Goal: Task Accomplishment & Management: Use online tool/utility

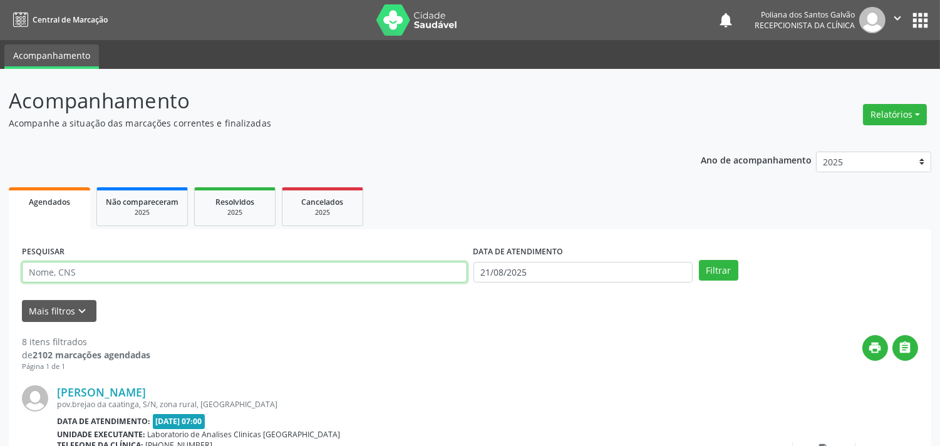
click at [209, 264] on input "text" at bounding box center [244, 272] width 445 height 21
click at [699, 260] on button "Filtrar" at bounding box center [718, 270] width 39 height 21
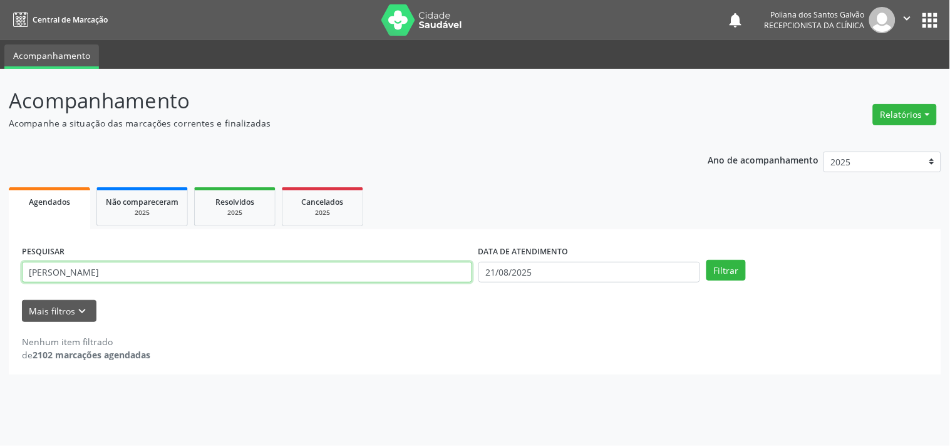
drag, startPoint x: 204, startPoint y: 279, endPoint x: 229, endPoint y: 280, distance: 25.1
click at [205, 279] on input "[PERSON_NAME]" at bounding box center [247, 272] width 450 height 21
type input "[PERSON_NAME]"
click at [707, 260] on button "Filtrar" at bounding box center [726, 270] width 39 height 21
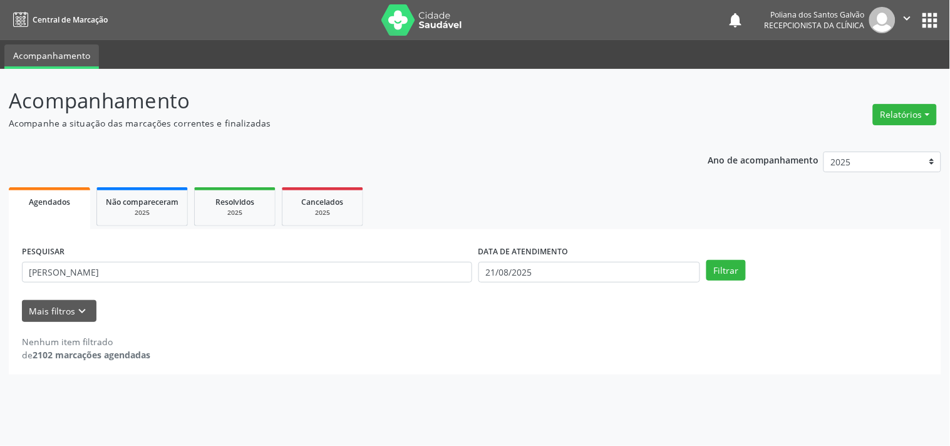
click at [641, 254] on div "DATA DE ATENDIMENTO" at bounding box center [590, 251] width 222 height 19
click at [635, 276] on input "21/08/2025" at bounding box center [590, 272] width 222 height 21
click at [627, 118] on span "1" at bounding box center [625, 122] width 24 height 24
type input "[DATE]"
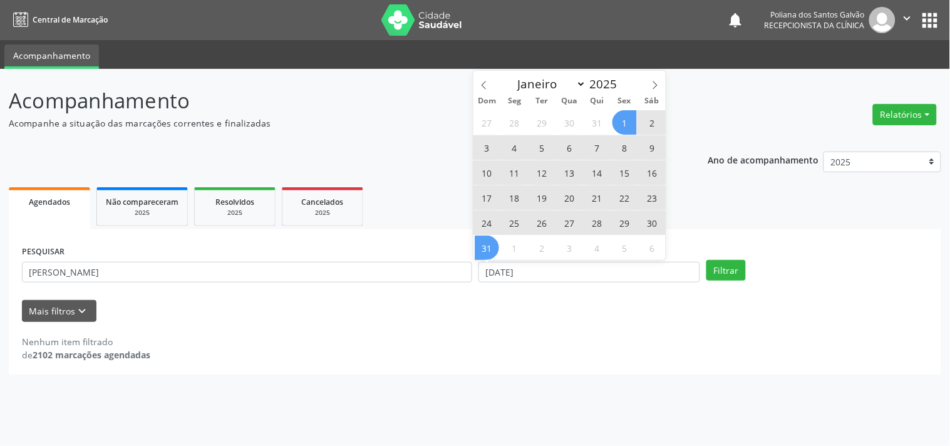
click at [489, 247] on span "31" at bounding box center [487, 248] width 24 height 24
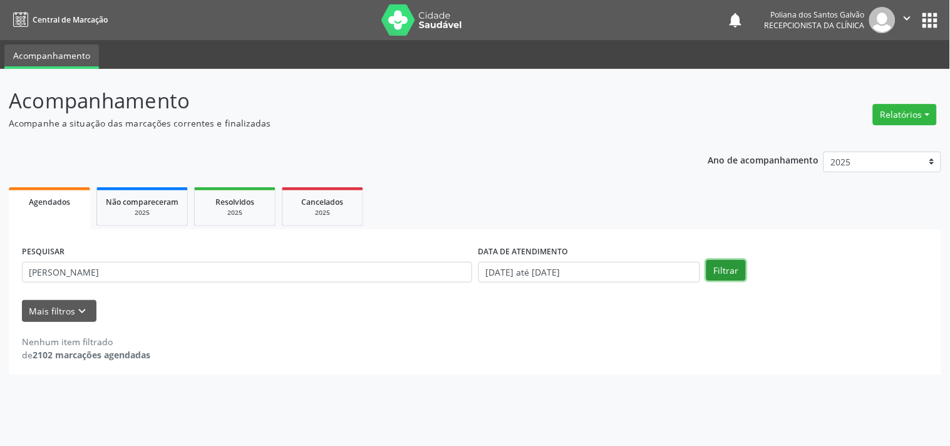
click at [723, 273] on button "Filtrar" at bounding box center [726, 270] width 39 height 21
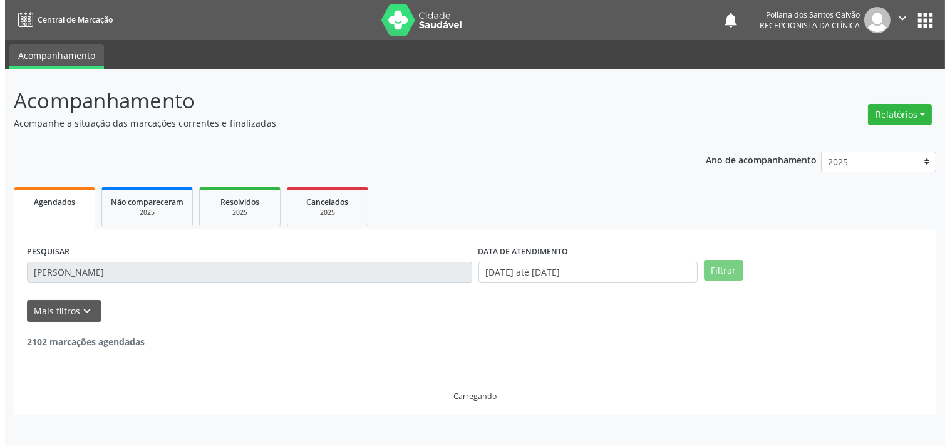
scroll to position [116, 0]
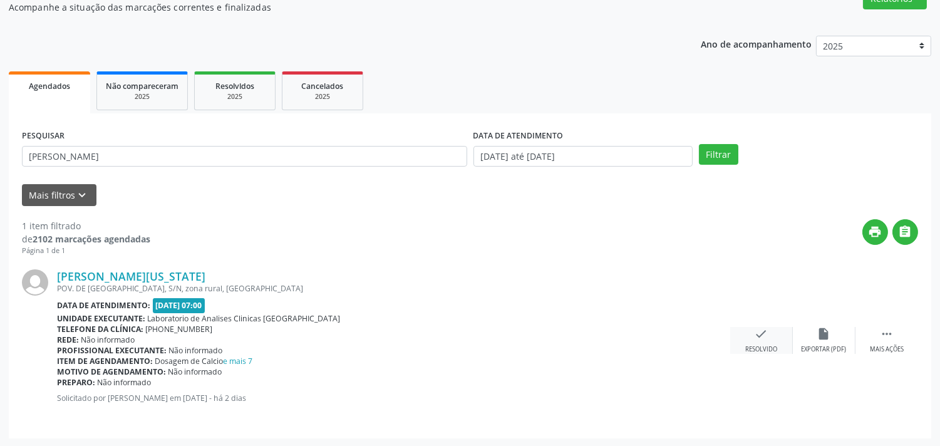
click at [762, 333] on icon "check" at bounding box center [762, 334] width 14 height 14
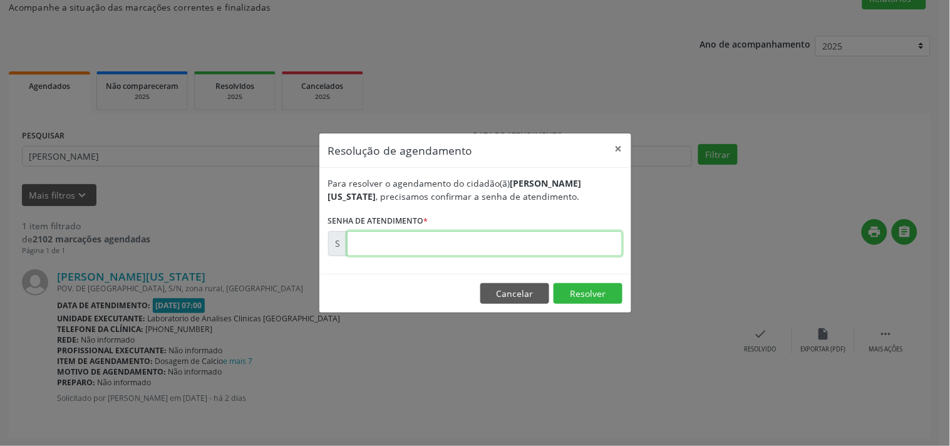
click at [593, 253] on input "text" at bounding box center [485, 243] width 276 height 25
type input "00172474"
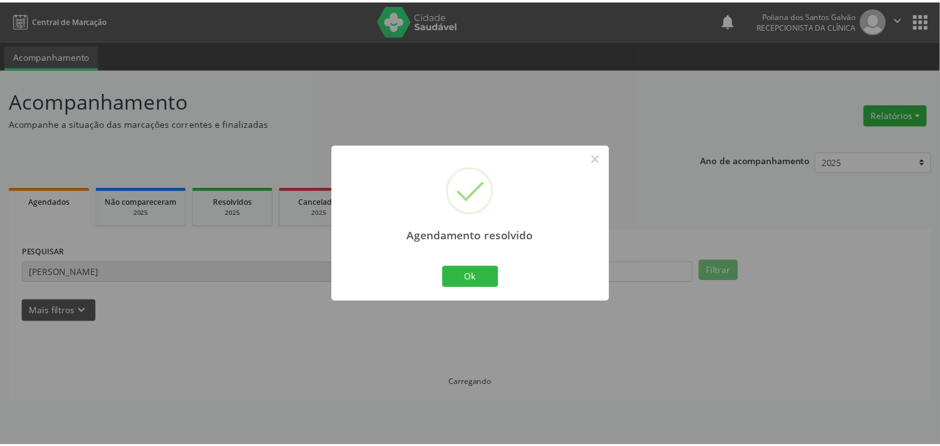
scroll to position [0, 0]
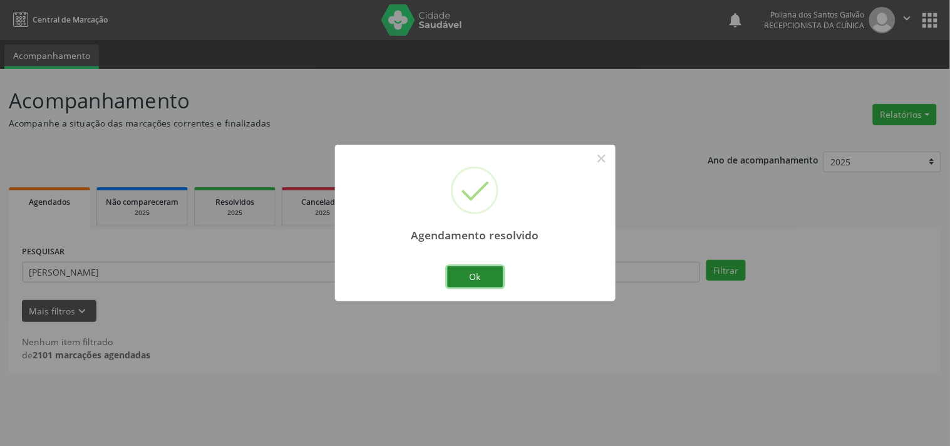
click at [465, 269] on button "Ok" at bounding box center [475, 276] width 56 height 21
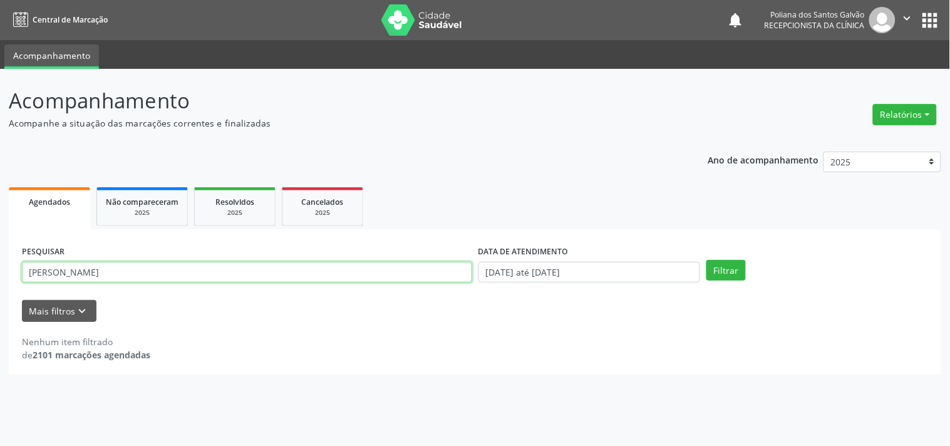
drag, startPoint x: 358, startPoint y: 276, endPoint x: 0, endPoint y: 86, distance: 404.9
click at [0, 86] on div "Acompanhamento Acompanhe a situação das marcações correntes e finalizadas Relat…" at bounding box center [475, 257] width 950 height 377
type input "LUZINETE"
click at [707, 260] on button "Filtrar" at bounding box center [726, 270] width 39 height 21
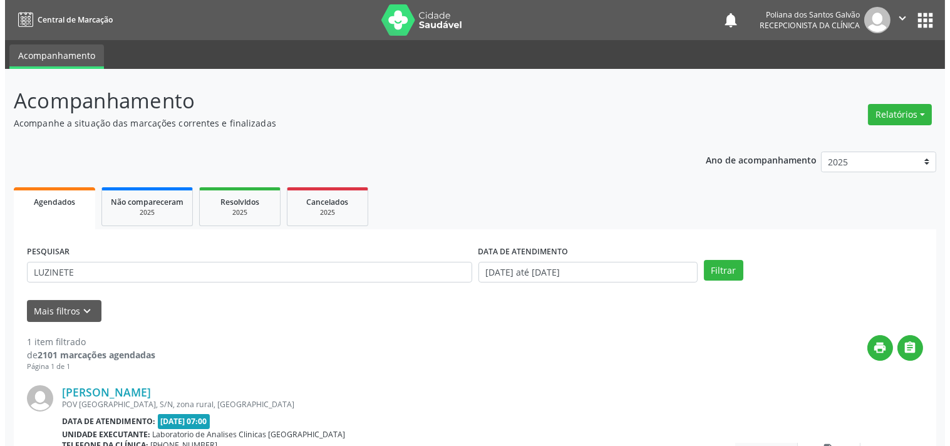
scroll to position [116, 0]
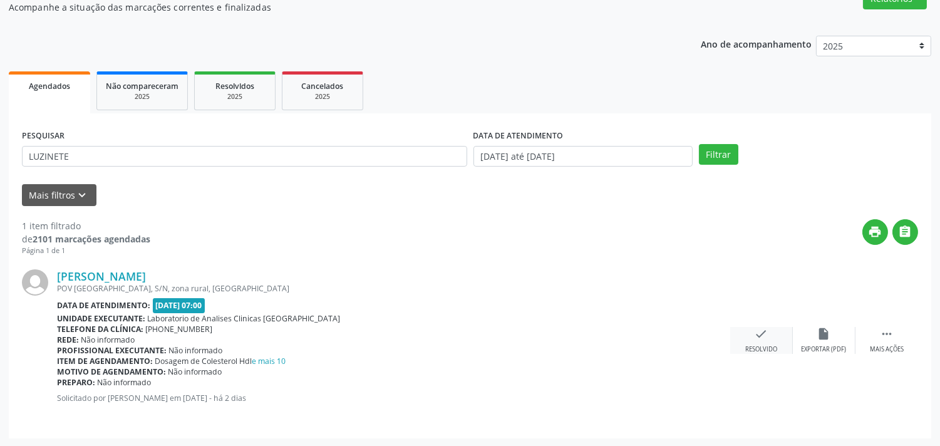
click at [769, 340] on div "check Resolvido" at bounding box center [761, 340] width 63 height 27
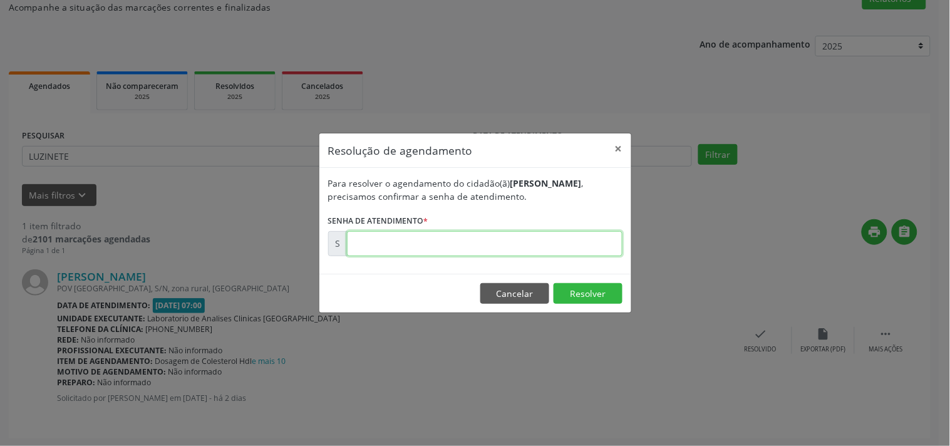
click at [567, 247] on input "text" at bounding box center [485, 243] width 276 height 25
type input "00172457"
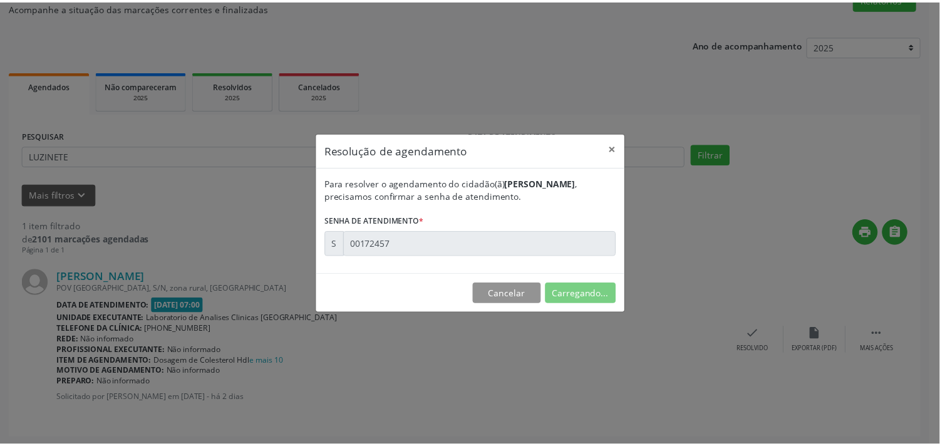
scroll to position [0, 0]
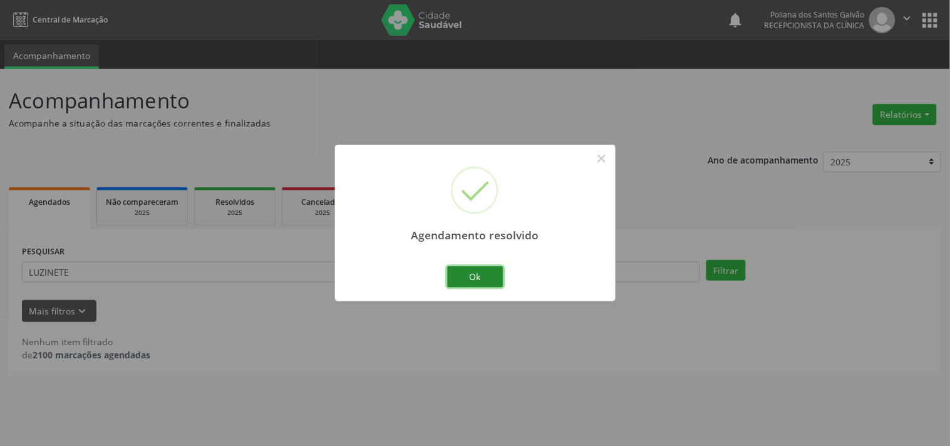
click at [492, 280] on button "Ok" at bounding box center [475, 276] width 56 height 21
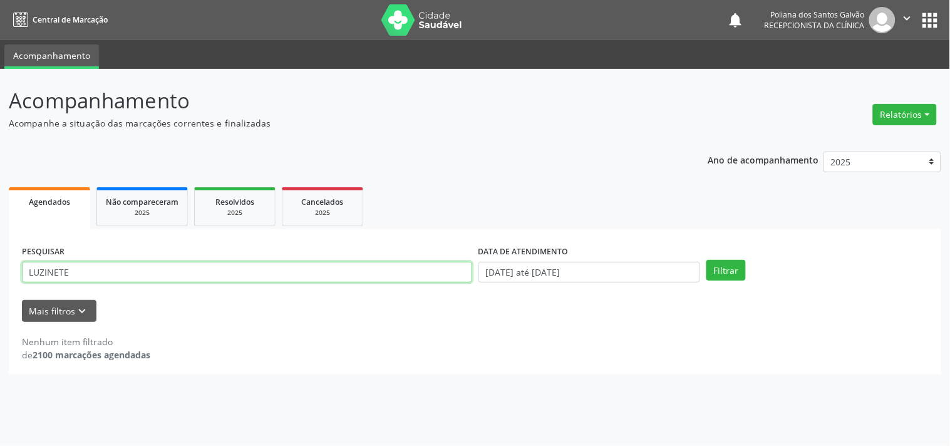
drag, startPoint x: 358, startPoint y: 271, endPoint x: 0, endPoint y: 38, distance: 427.8
click at [0, 71] on div "Acompanhamento Acompanhe a situação das marcações correntes e finalizadas Relat…" at bounding box center [475, 257] width 950 height 377
type input "EULINA"
click at [707, 260] on button "Filtrar" at bounding box center [726, 270] width 39 height 21
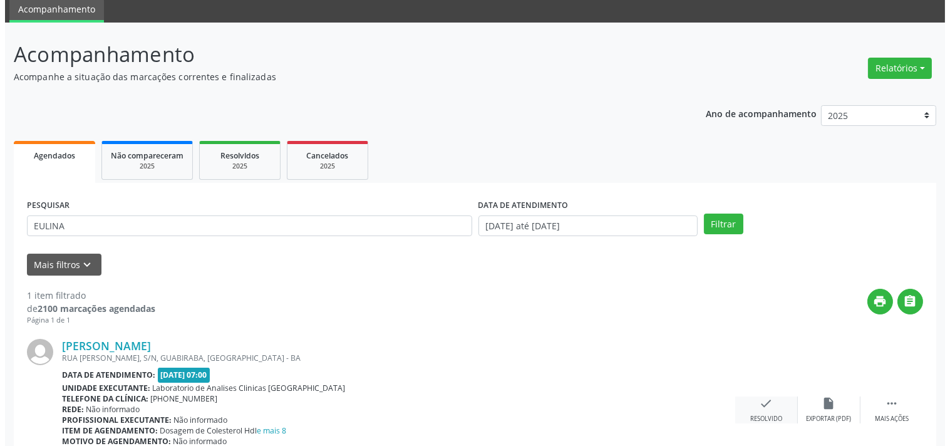
scroll to position [116, 0]
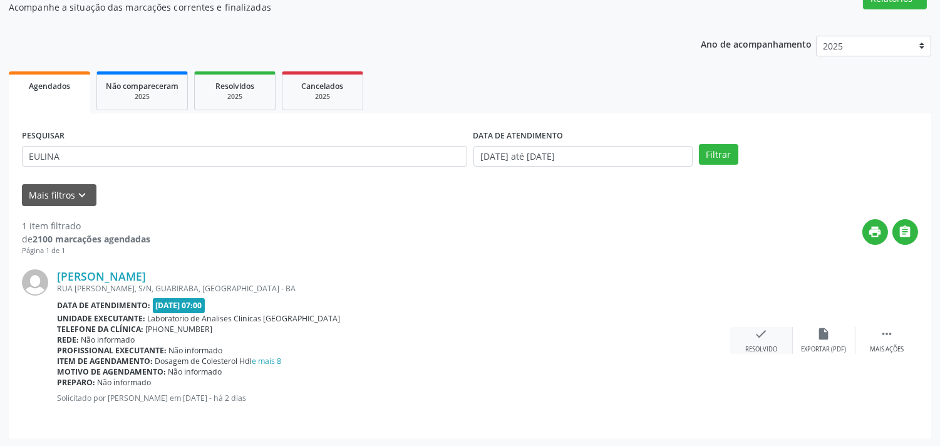
click at [755, 334] on icon "check" at bounding box center [762, 334] width 14 height 14
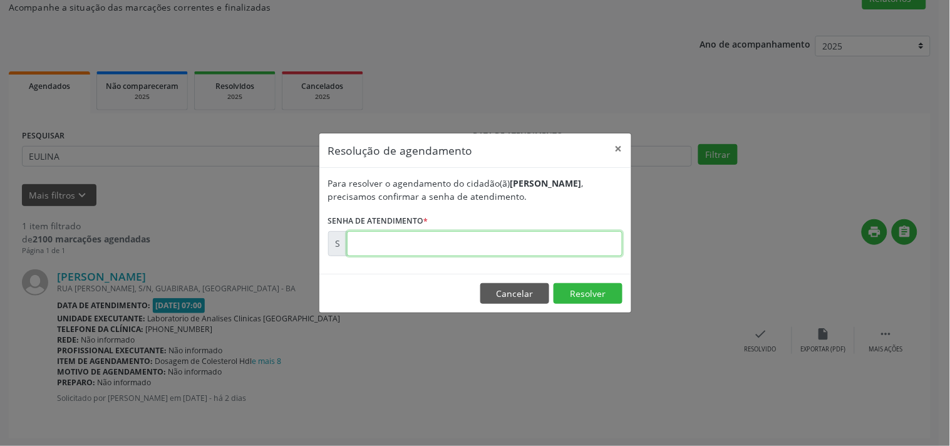
click at [549, 239] on input "text" at bounding box center [485, 243] width 276 height 25
type input "00172459"
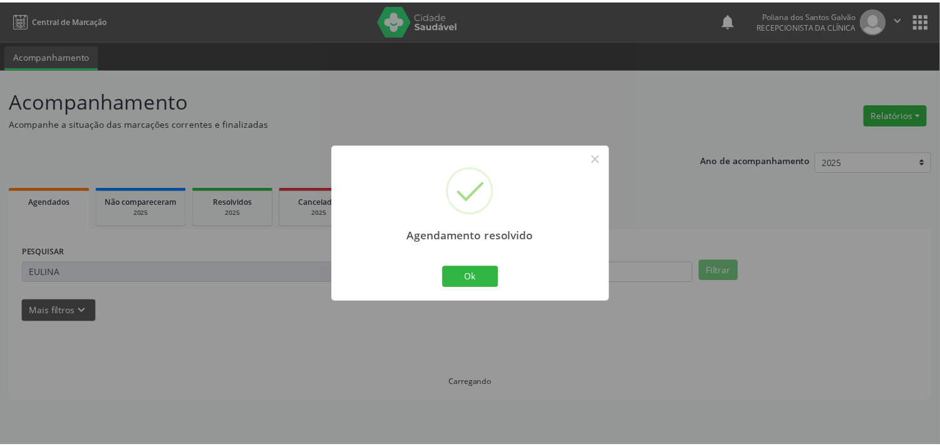
scroll to position [0, 0]
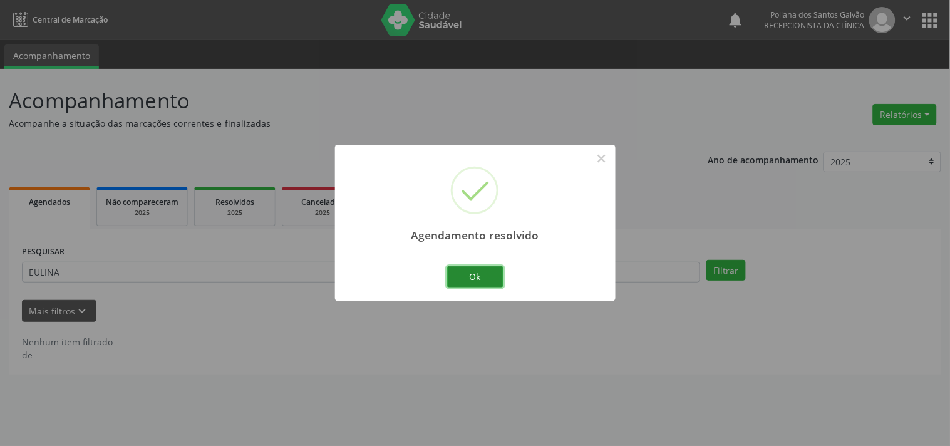
drag, startPoint x: 467, startPoint y: 284, endPoint x: 421, endPoint y: 285, distance: 45.7
click at [466, 285] on button "Ok" at bounding box center [475, 276] width 56 height 21
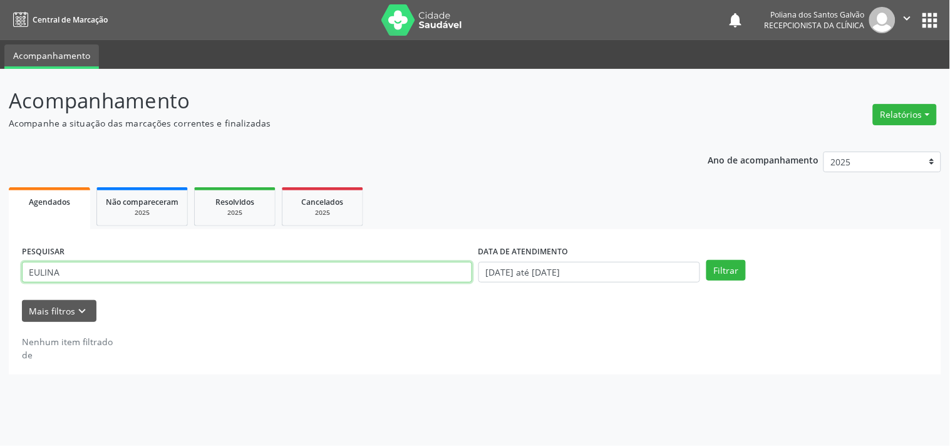
drag, startPoint x: 426, startPoint y: 274, endPoint x: 13, endPoint y: 191, distance: 421.0
click at [19, 192] on div "Agendados Não compareceram 2025 Resolvidos 2025 Cancelados 2025 PESQUISAR EULIN…" at bounding box center [475, 279] width 933 height 190
type input "NICOLLY"
click at [707, 260] on button "Filtrar" at bounding box center [726, 270] width 39 height 21
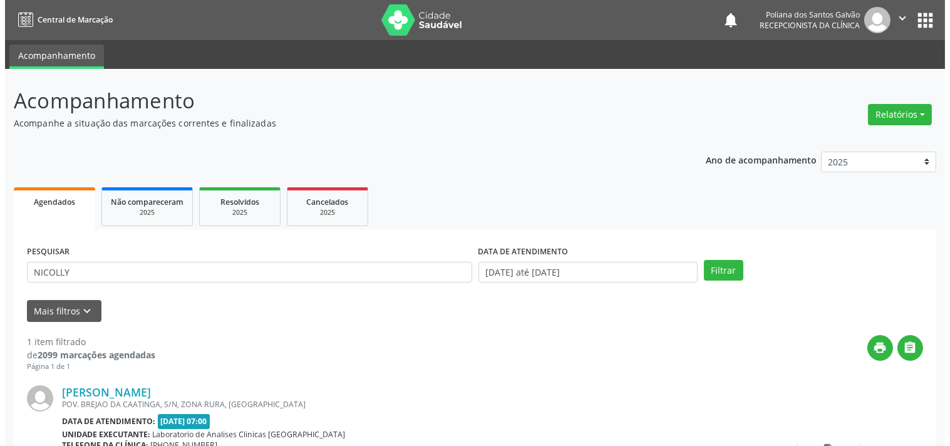
scroll to position [116, 0]
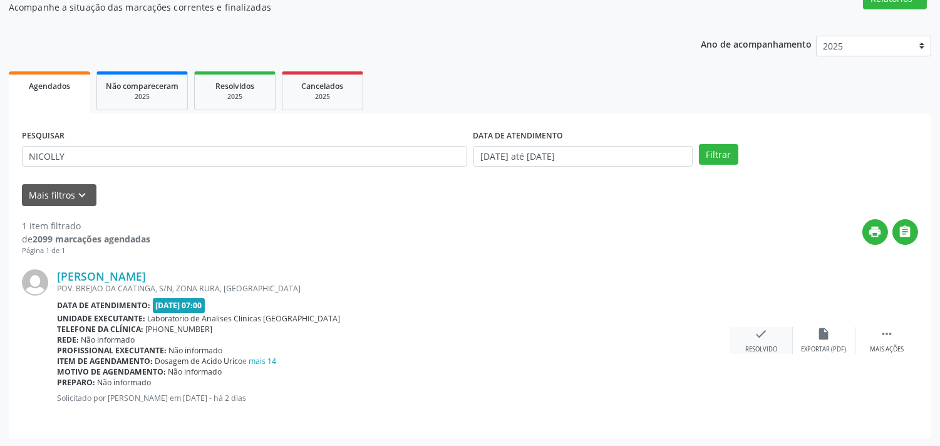
click at [761, 335] on icon "check" at bounding box center [762, 334] width 14 height 14
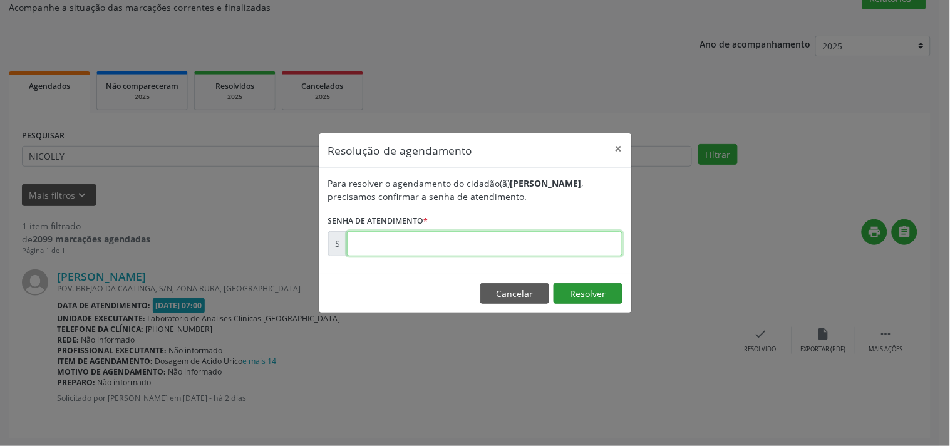
drag, startPoint x: 566, startPoint y: 239, endPoint x: 559, endPoint y: 289, distance: 51.3
click at [566, 239] on input "text" at bounding box center [485, 243] width 276 height 25
type input "00172469"
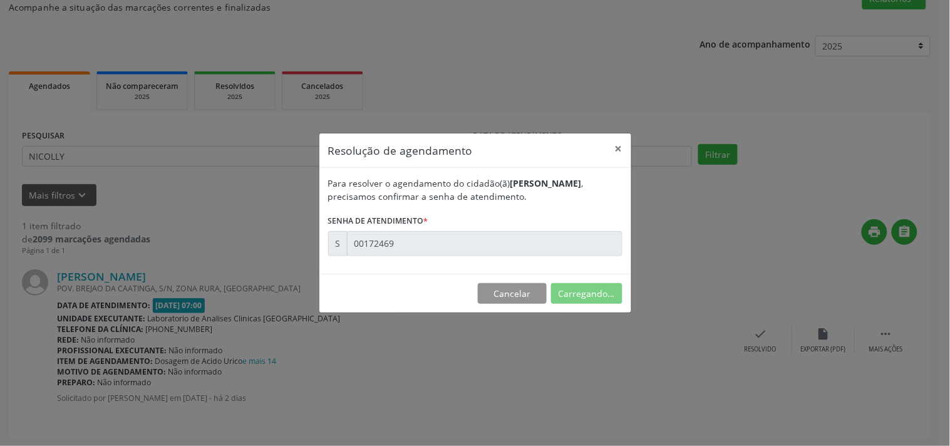
scroll to position [0, 0]
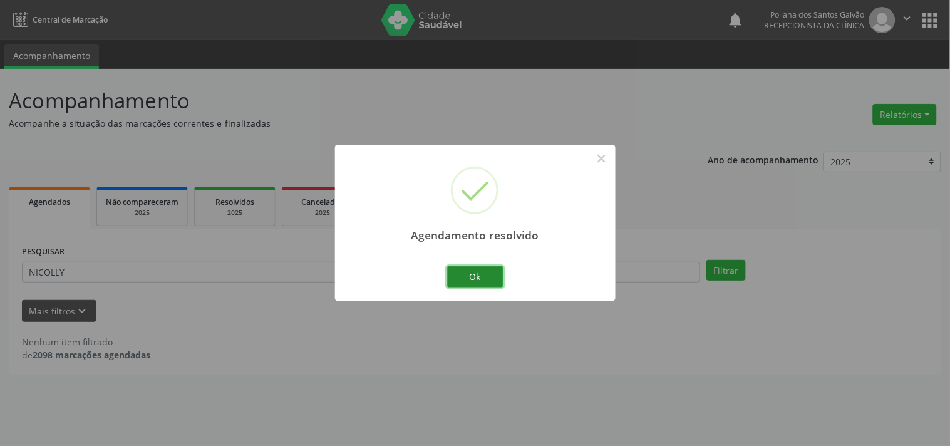
click at [454, 274] on button "Ok" at bounding box center [475, 276] width 56 height 21
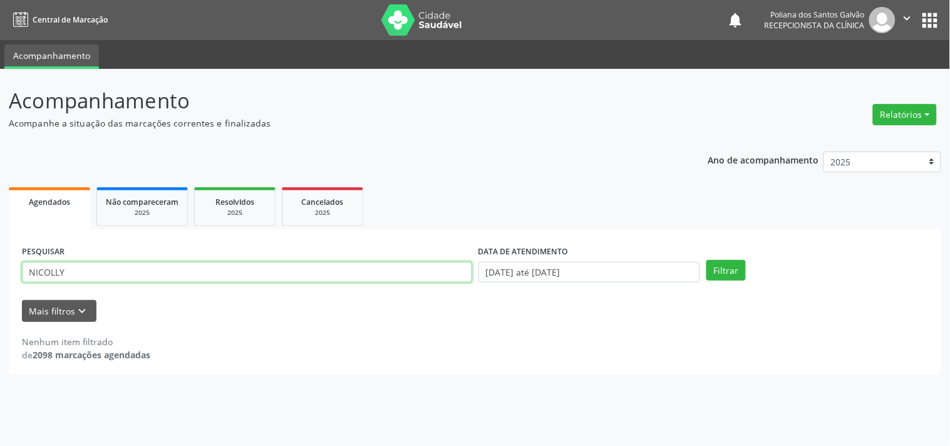
drag, startPoint x: 333, startPoint y: 259, endPoint x: 0, endPoint y: 5, distance: 419.2
click at [0, 30] on div "Central de Marcação notifications Poliana dos Santos Galvão Recepcionista da cl…" at bounding box center [475, 223] width 950 height 446
click at [707, 260] on button "Filtrar" at bounding box center [726, 270] width 39 height 21
click at [86, 273] on input "VALDEMI AM" at bounding box center [247, 272] width 450 height 21
type input "[PERSON_NAME]"
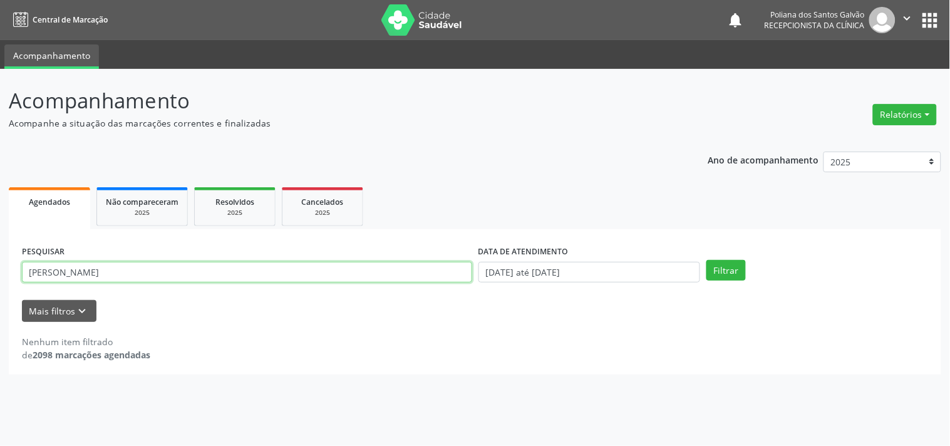
click at [707, 260] on button "Filtrar" at bounding box center [726, 270] width 39 height 21
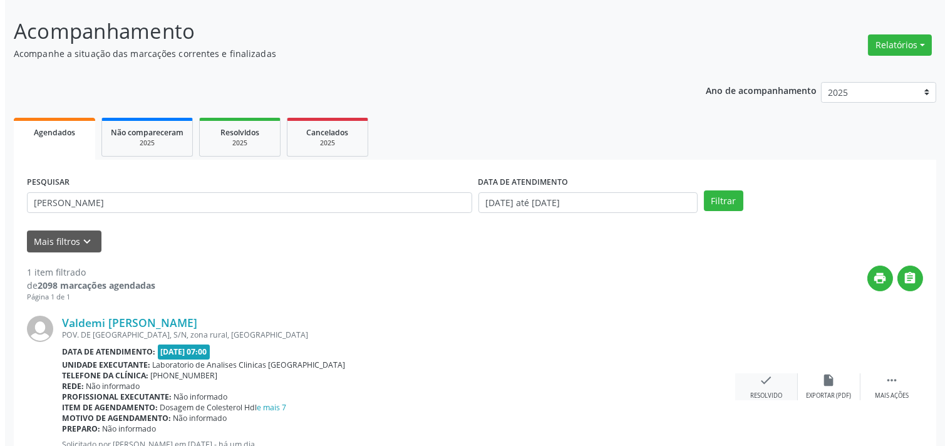
scroll to position [116, 0]
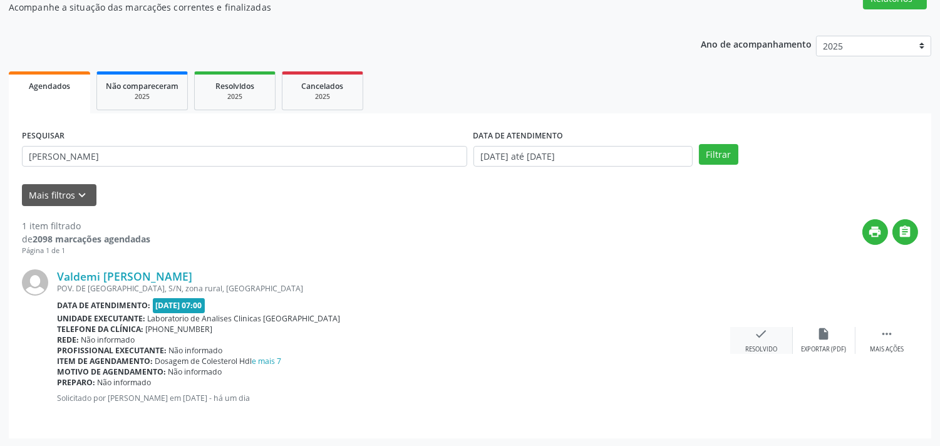
click at [756, 350] on div "Resolvido" at bounding box center [761, 349] width 32 height 9
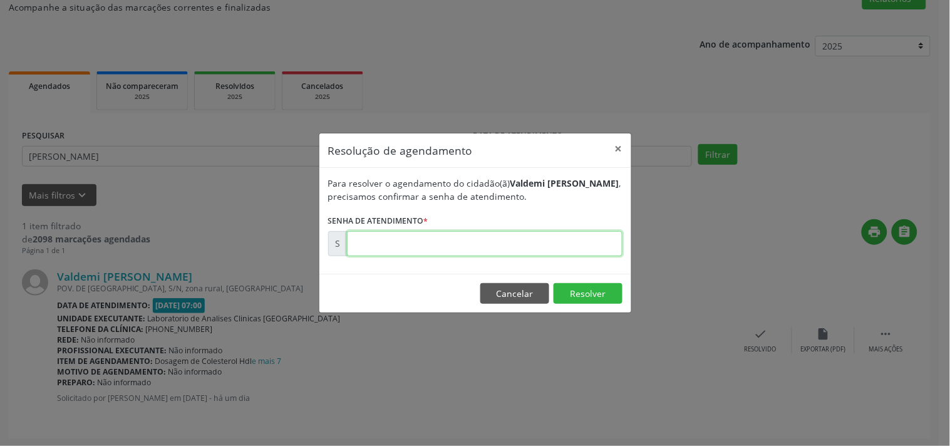
click at [564, 248] on input "text" at bounding box center [485, 243] width 276 height 25
click at [435, 442] on div "Resolução de agendamento × Para resolver o agendamento do cidadão(ã) Valdemi [P…" at bounding box center [475, 223] width 950 height 446
click at [418, 249] on input "00000172" at bounding box center [485, 243] width 276 height 25
type input "00172648"
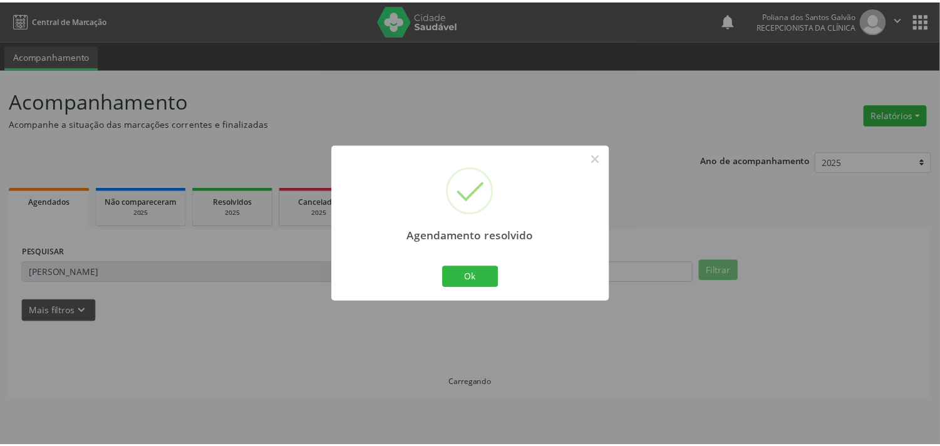
scroll to position [0, 0]
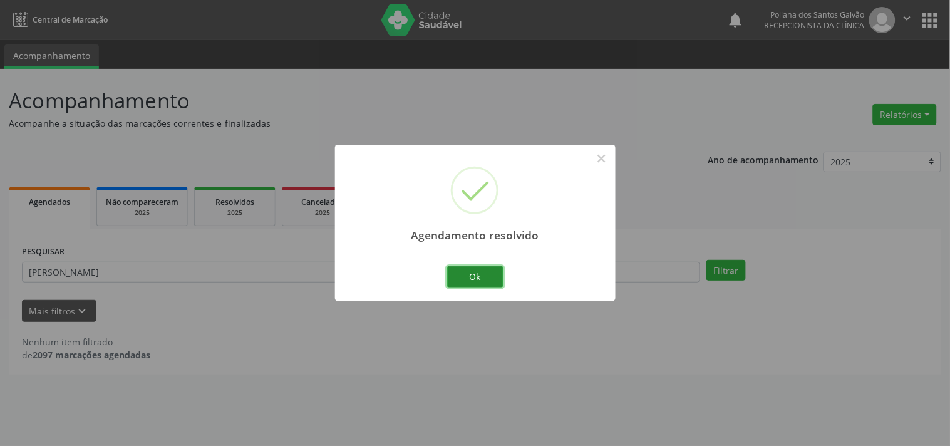
click at [466, 283] on button "Ok" at bounding box center [475, 276] width 56 height 21
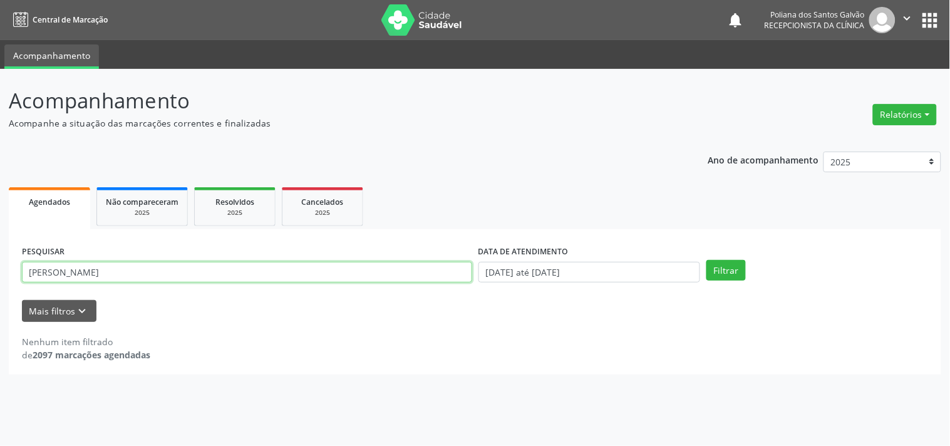
drag, startPoint x: 296, startPoint y: 279, endPoint x: 2, endPoint y: 59, distance: 367.8
click at [0, 67] on div "Central de Marcação notifications Poliana dos Santos Galvão Recepcionista da cl…" at bounding box center [475, 223] width 950 height 446
type input "[PERSON_NAME]"
click at [707, 260] on button "Filtrar" at bounding box center [726, 270] width 39 height 21
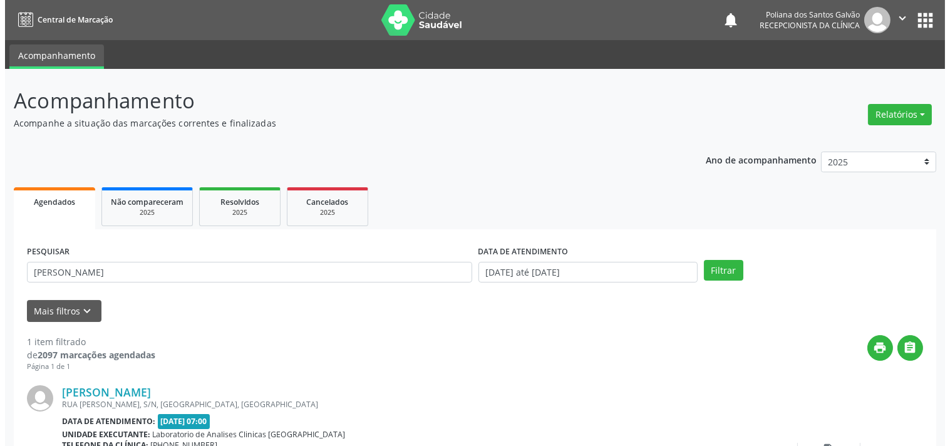
scroll to position [116, 0]
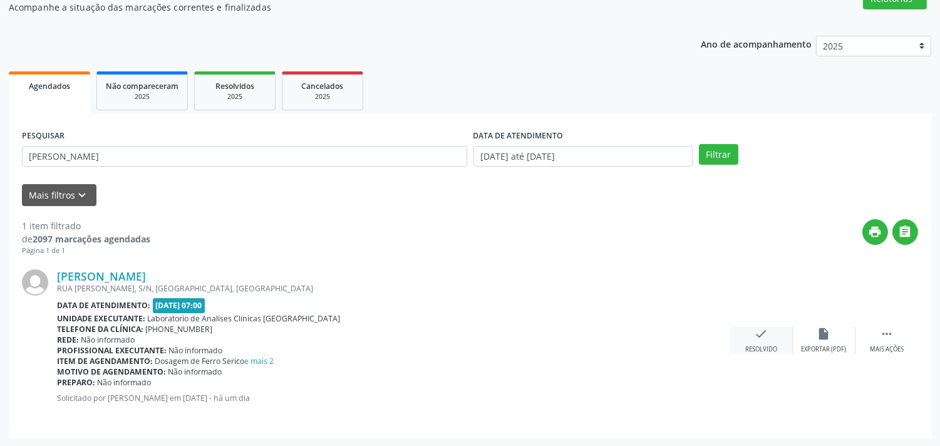
click at [747, 341] on div "check Resolvido" at bounding box center [761, 340] width 63 height 27
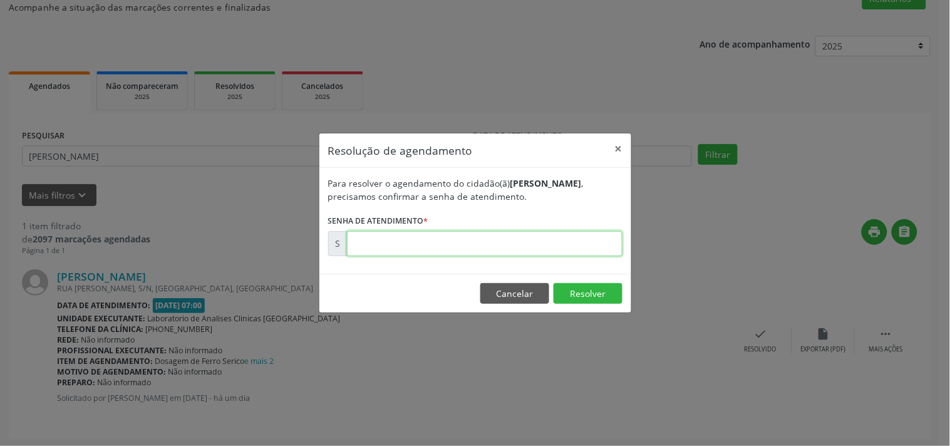
click at [585, 249] on input "text" at bounding box center [485, 243] width 276 height 25
type input "00172655"
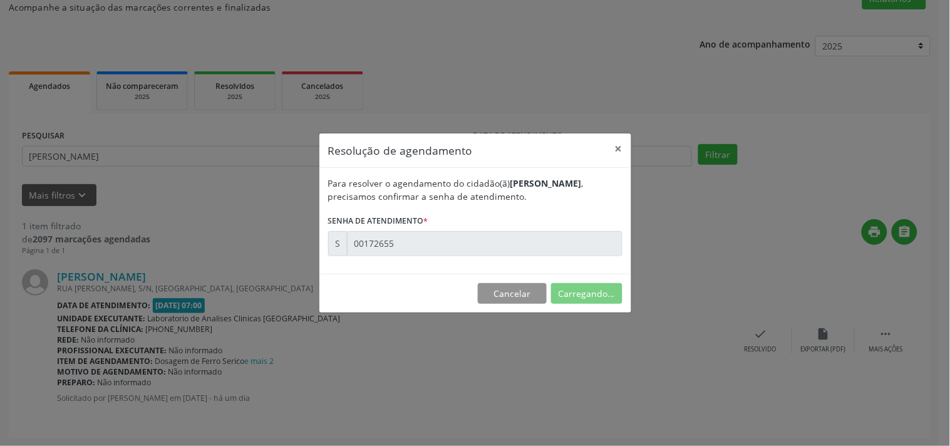
scroll to position [0, 0]
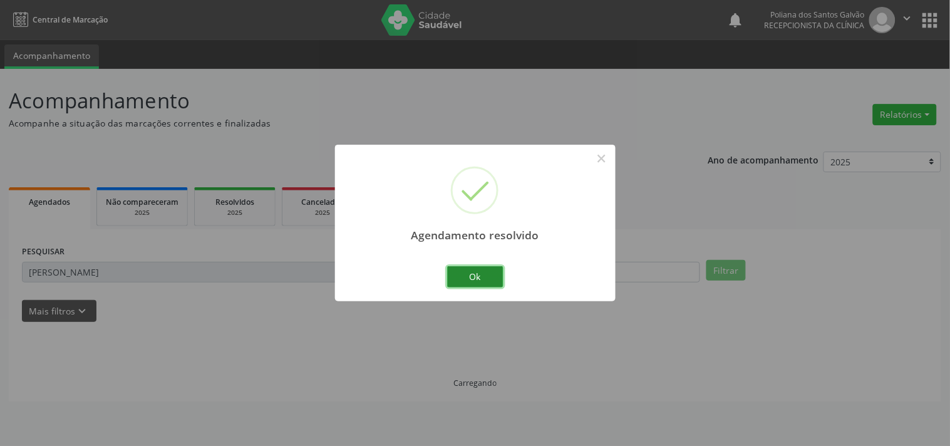
click at [498, 281] on button "Ok" at bounding box center [475, 276] width 56 height 21
